Goal: Information Seeking & Learning: Learn about a topic

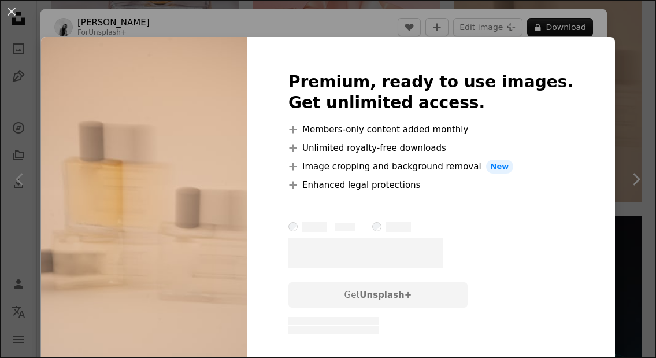
scroll to position [263, 0]
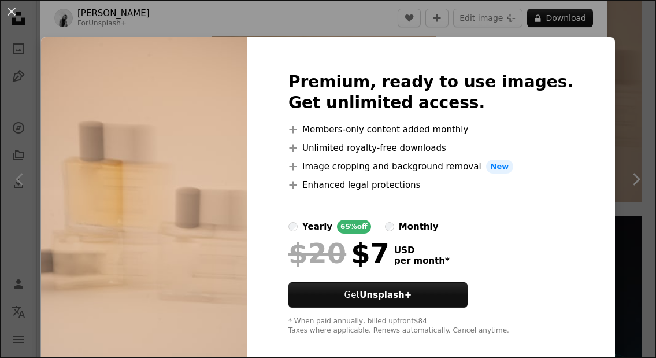
click at [202, 160] on img at bounding box center [144, 203] width 206 height 333
click at [47, 6] on div "An X shape Premium, ready to use images. Get unlimited access. A plus sign Memb…" at bounding box center [328, 179] width 656 height 358
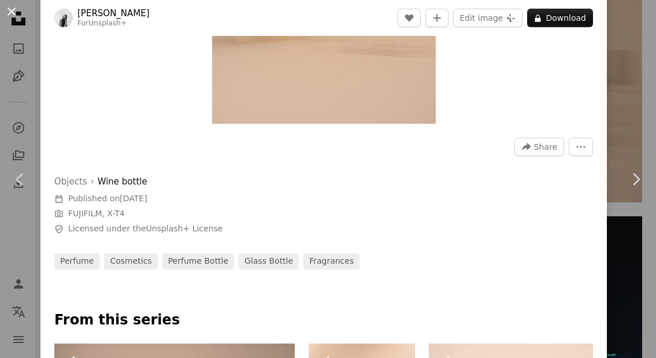
click at [8, 18] on button "An X shape" at bounding box center [12, 12] width 14 height 14
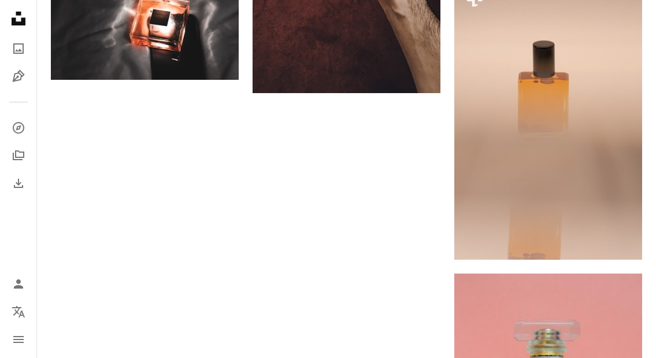
scroll to position [1960, 0]
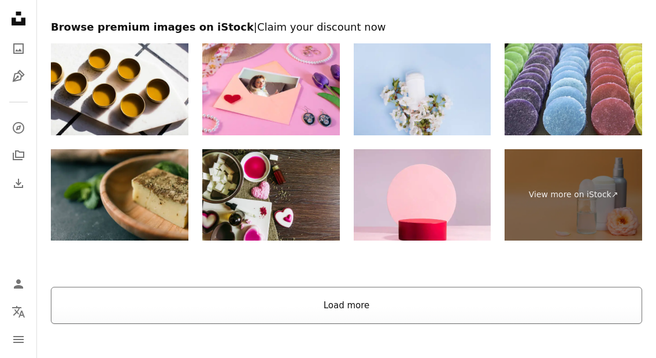
click at [455, 311] on button "Load more" at bounding box center [346, 305] width 591 height 37
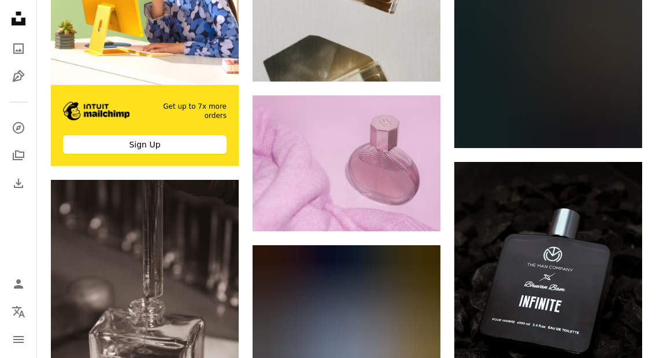
scroll to position [2918, 0]
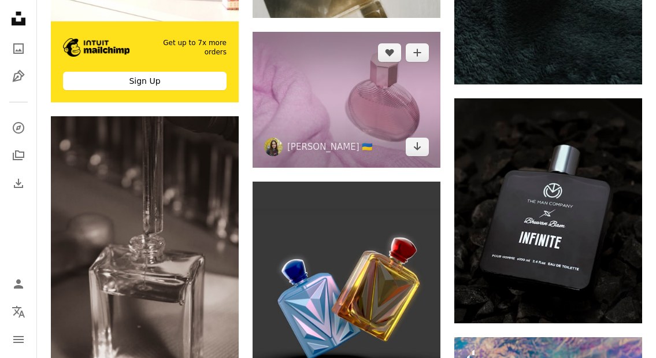
click at [342, 84] on img at bounding box center [347, 100] width 188 height 136
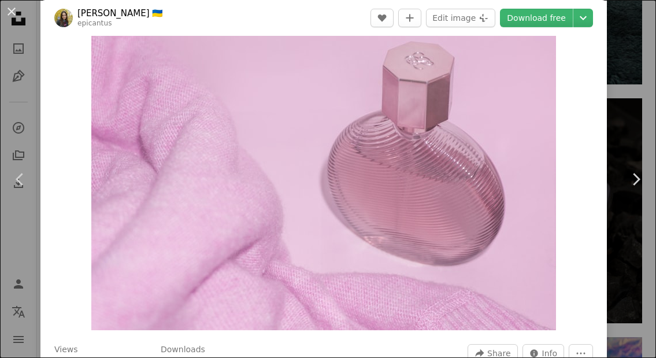
scroll to position [78, 0]
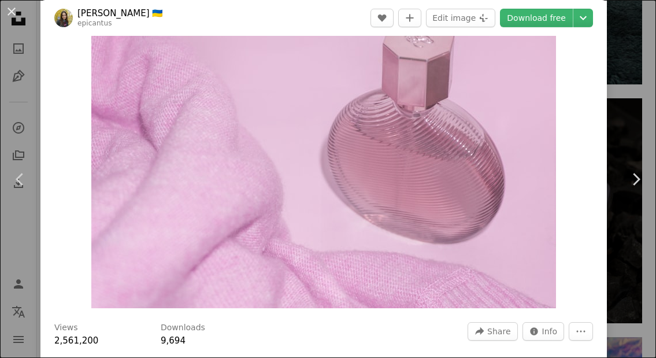
click at [641, 101] on div "An X shape Chevron left Chevron right [PERSON_NAME] 🇺🇦 epicantus A heart A plus…" at bounding box center [328, 179] width 656 height 358
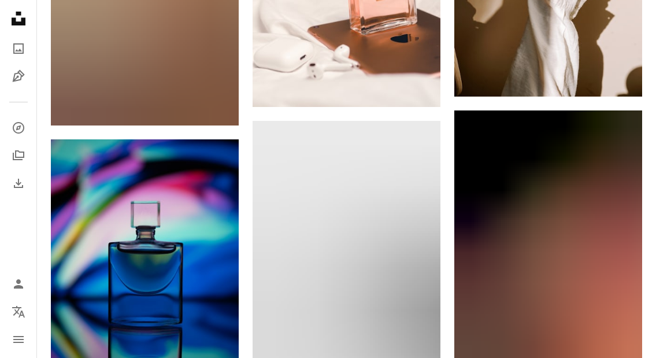
scroll to position [17774, 0]
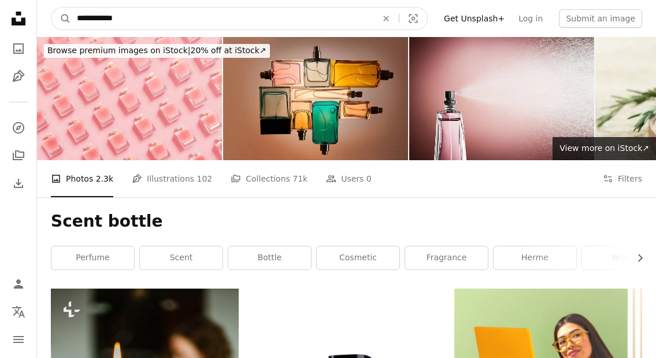
click at [112, 18] on input "**********" at bounding box center [222, 19] width 302 height 22
